Goal: Task Accomplishment & Management: Manage account settings

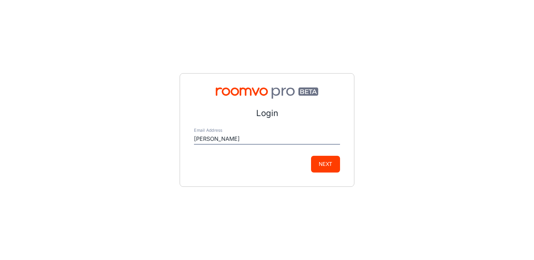
type input "[PERSON_NAME][EMAIL_ADDRESS][DOMAIN_NAME]"
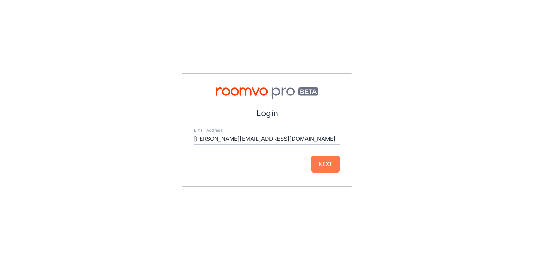
click at [317, 166] on button "Next" at bounding box center [325, 164] width 29 height 17
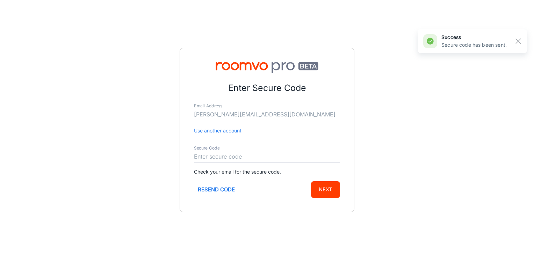
click at [232, 157] on input "Secure Code" at bounding box center [267, 157] width 146 height 11
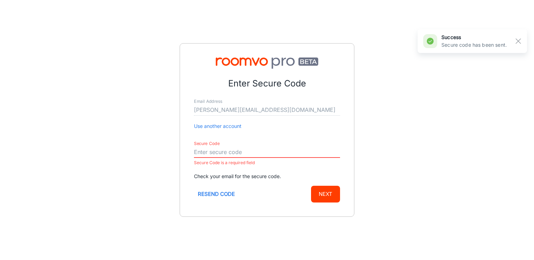
click at [210, 147] on input "Secure Code" at bounding box center [267, 152] width 146 height 11
paste input "948657"
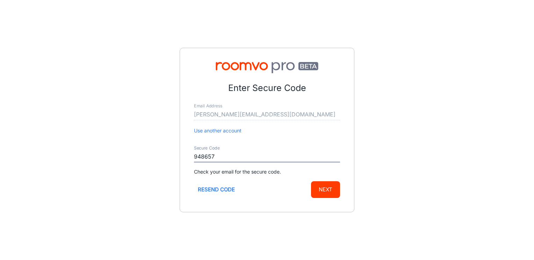
type input "948657"
click at [315, 185] on button "Next" at bounding box center [325, 190] width 29 height 17
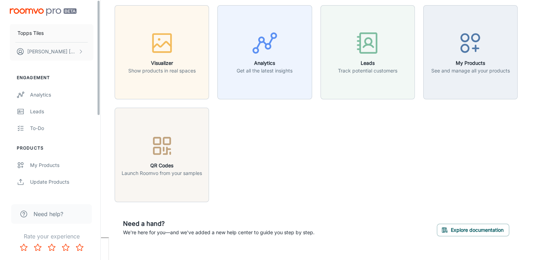
scroll to position [35, 0]
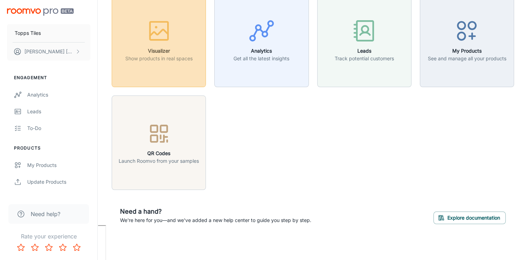
click at [153, 56] on p "Show products in real spaces" at bounding box center [158, 59] width 67 height 8
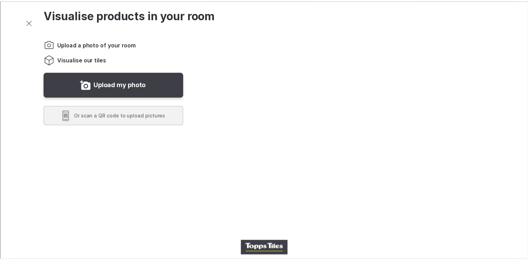
scroll to position [0, 0]
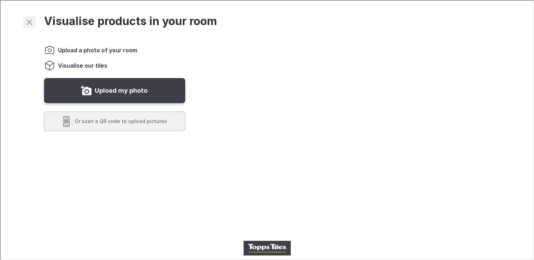
click at [28, 22] on line "Exit visualizer" at bounding box center [28, 21] width 5 height 5
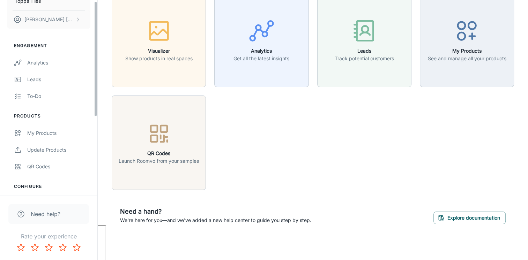
scroll to position [135, 0]
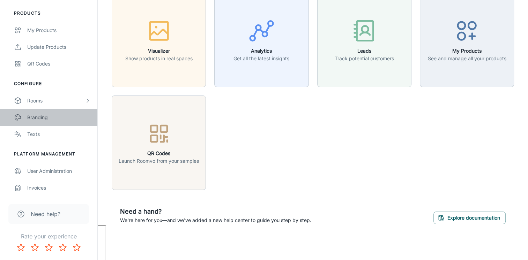
click at [40, 120] on div "Branding" at bounding box center [58, 118] width 63 height 8
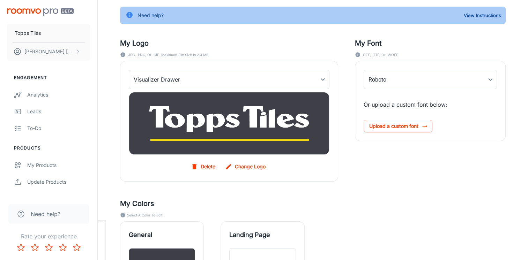
scroll to position [70, 0]
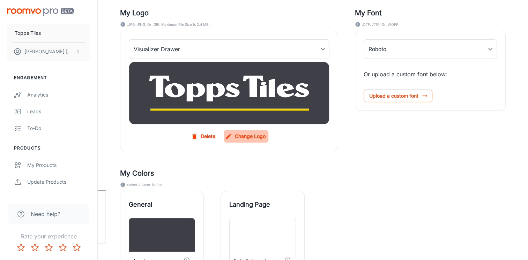
click at [251, 136] on label "Change Logo" at bounding box center [246, 136] width 45 height 13
click at [0, 0] on input "Change Logo" at bounding box center [0, 0] width 0 height 0
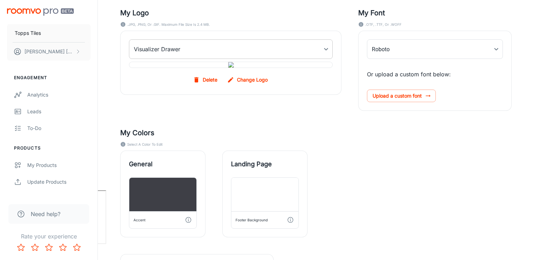
click at [206, 55] on body "Topps Tiles [PERSON_NAME] Engagement Analytics Leads To-do Products My Products…" at bounding box center [267, 60] width 534 height 260
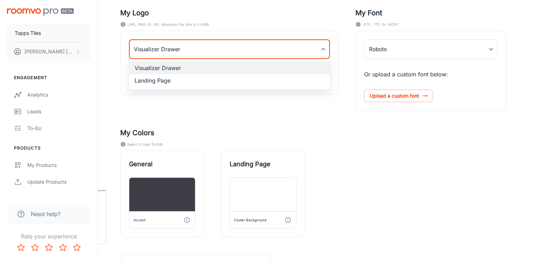
drag, startPoint x: 426, startPoint y: 135, endPoint x: 415, endPoint y: 130, distance: 11.4
click at [426, 135] on div at bounding box center [267, 130] width 534 height 260
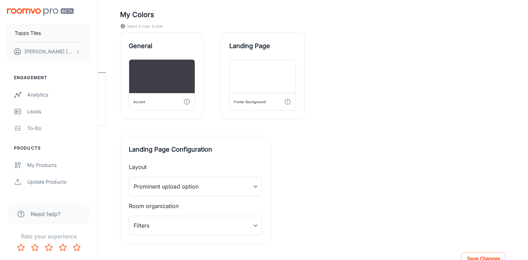
scroll to position [229, 0]
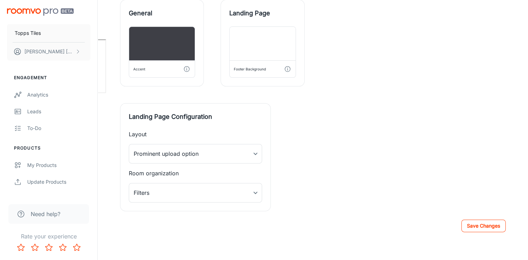
click at [482, 226] on button "Save Changes" at bounding box center [484, 226] width 44 height 13
